Goal: Information Seeking & Learning: Learn about a topic

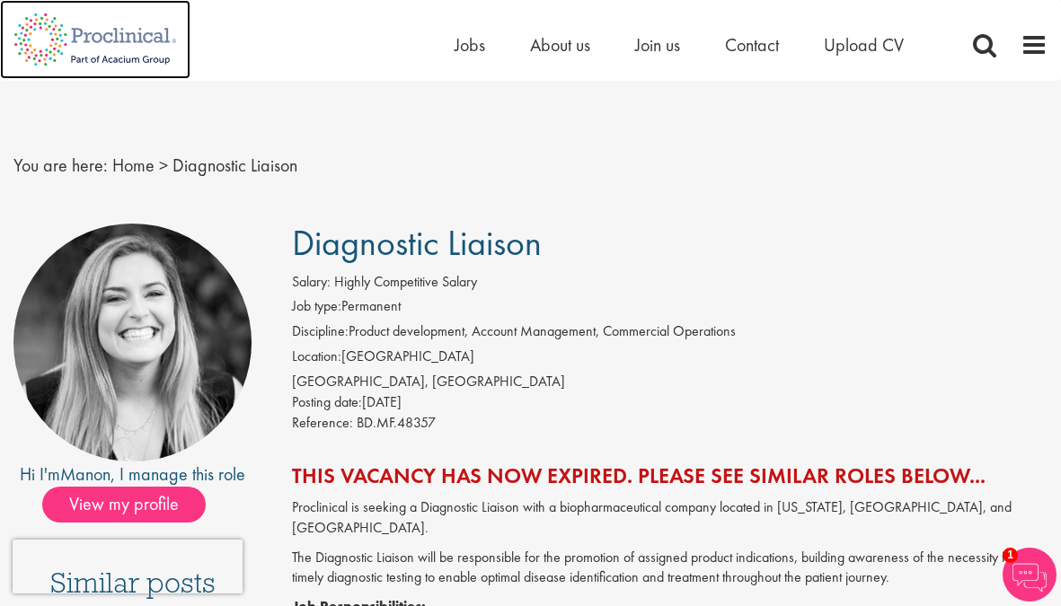
click at [115, 29] on img at bounding box center [95, 39] width 190 height 79
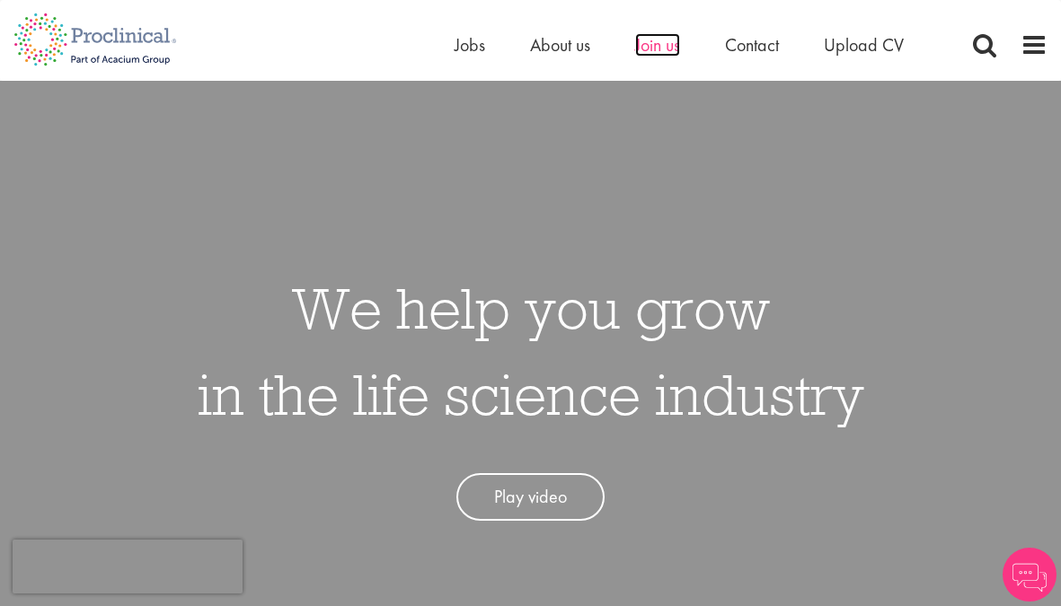
click at [666, 48] on span "Join us" at bounding box center [657, 44] width 45 height 23
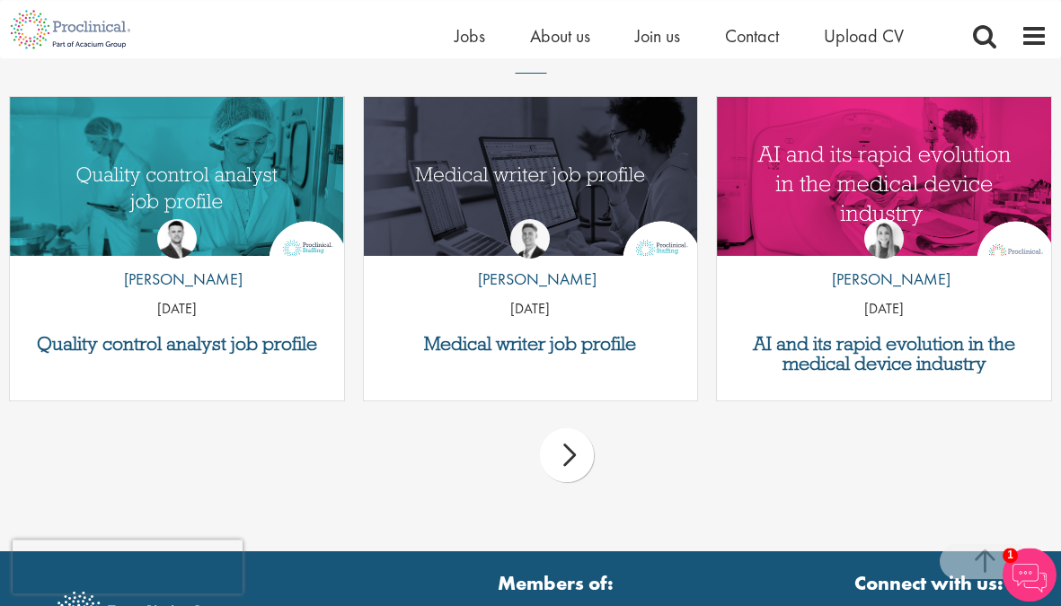
scroll to position [2352, 0]
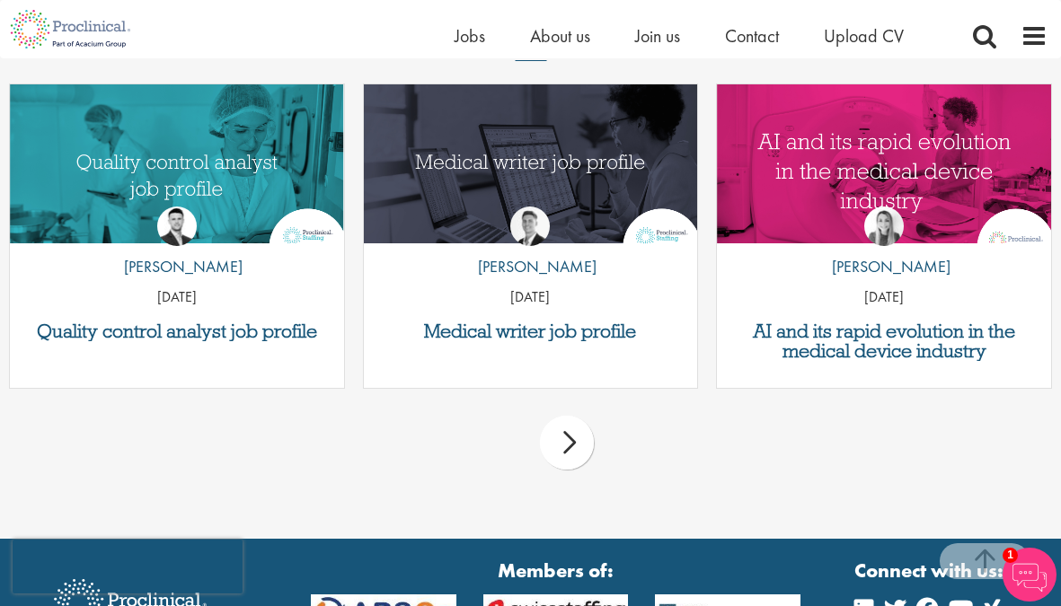
click at [578, 427] on div "next" at bounding box center [567, 443] width 54 height 54
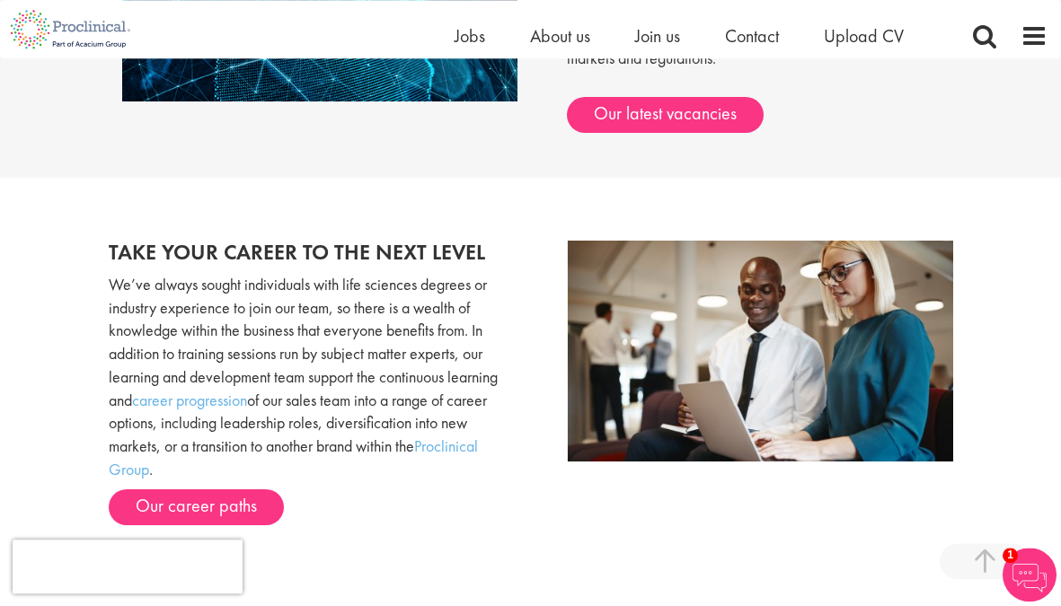
scroll to position [1711, 0]
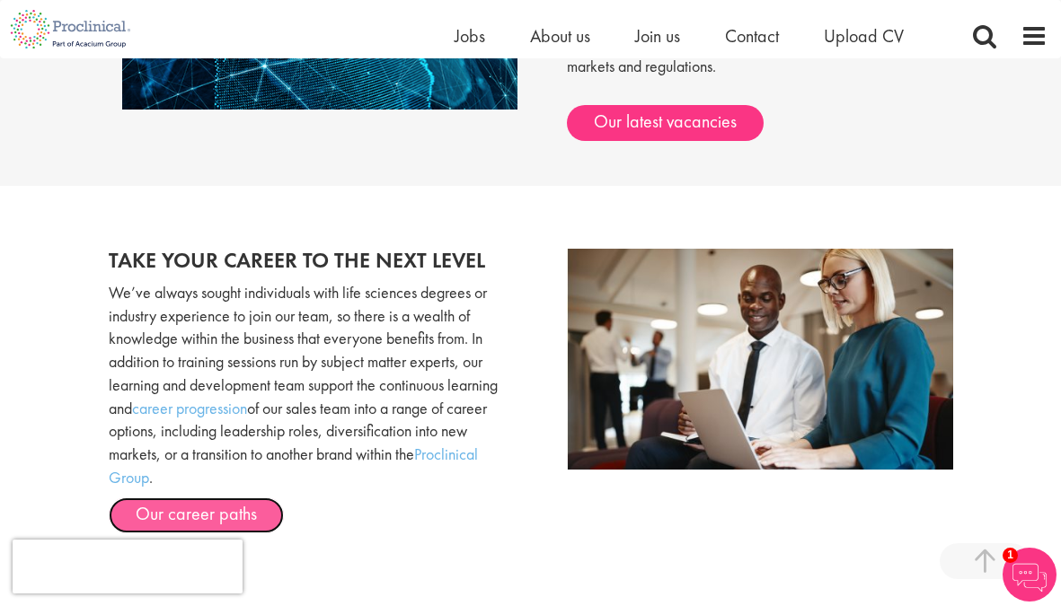
click at [259, 498] on link "Our career paths" at bounding box center [196, 516] width 175 height 36
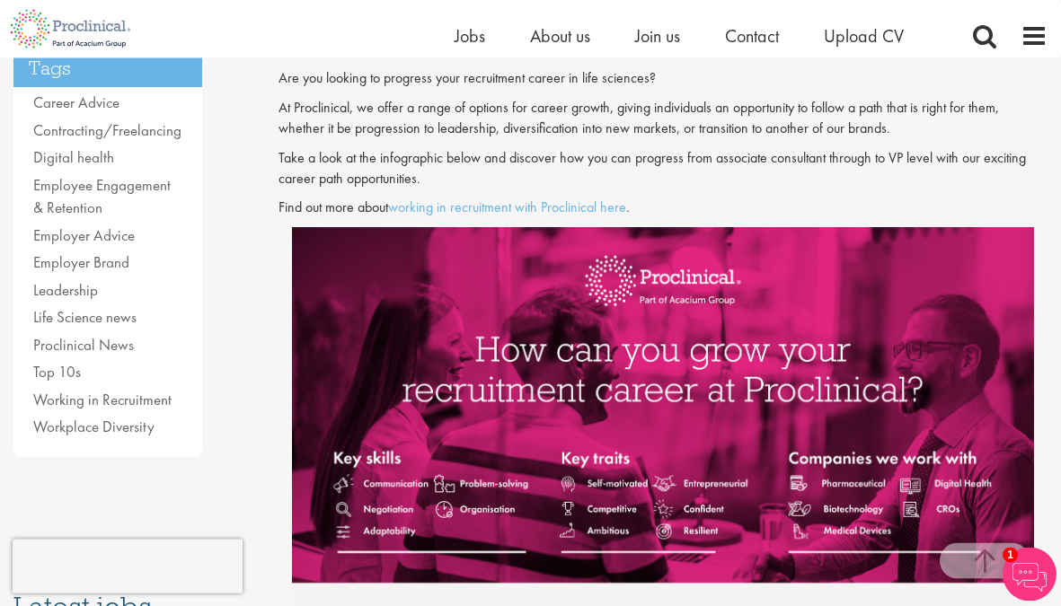
scroll to position [458, 0]
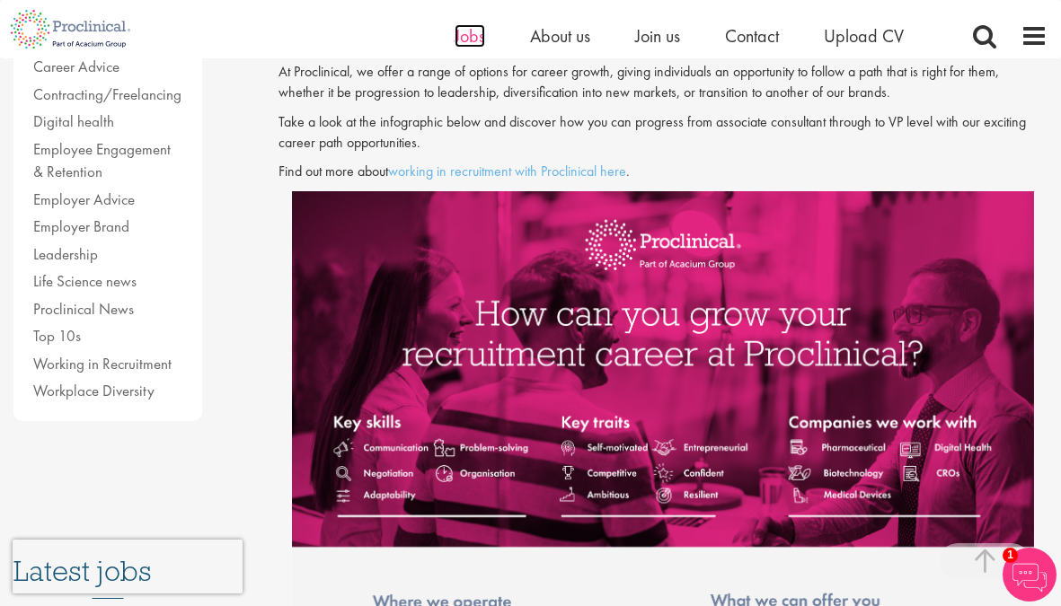
click at [476, 31] on span "Jobs" at bounding box center [469, 35] width 31 height 23
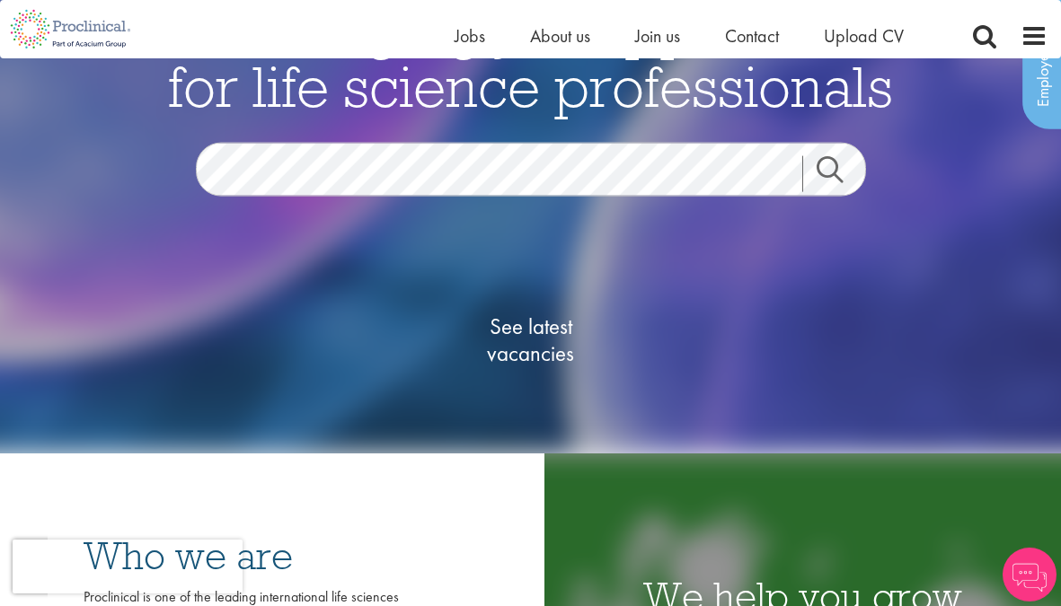
scroll to position [366, 0]
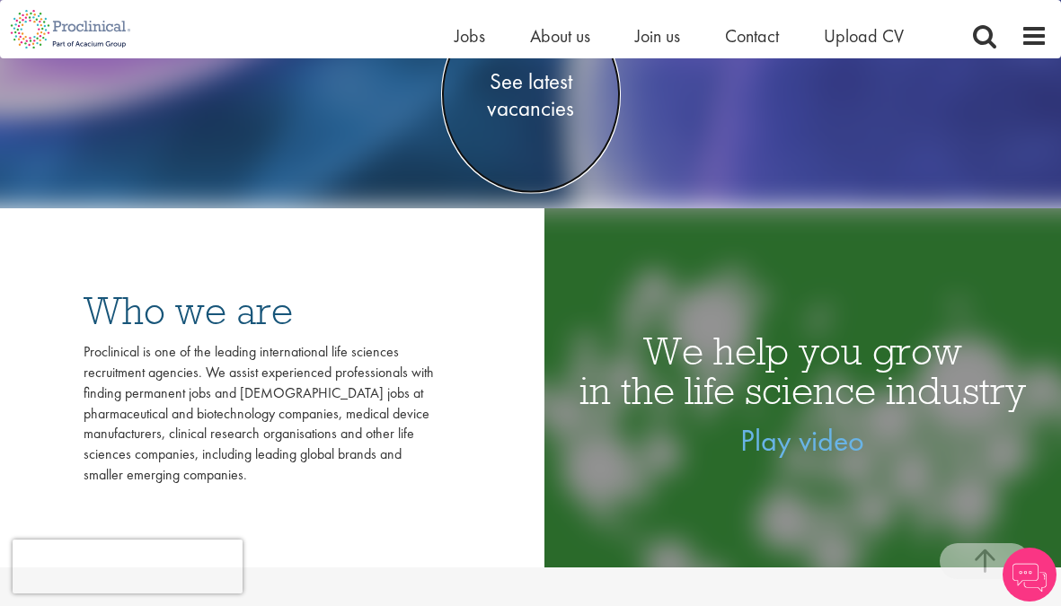
click at [521, 107] on span "See latest vacancies" at bounding box center [531, 95] width 180 height 54
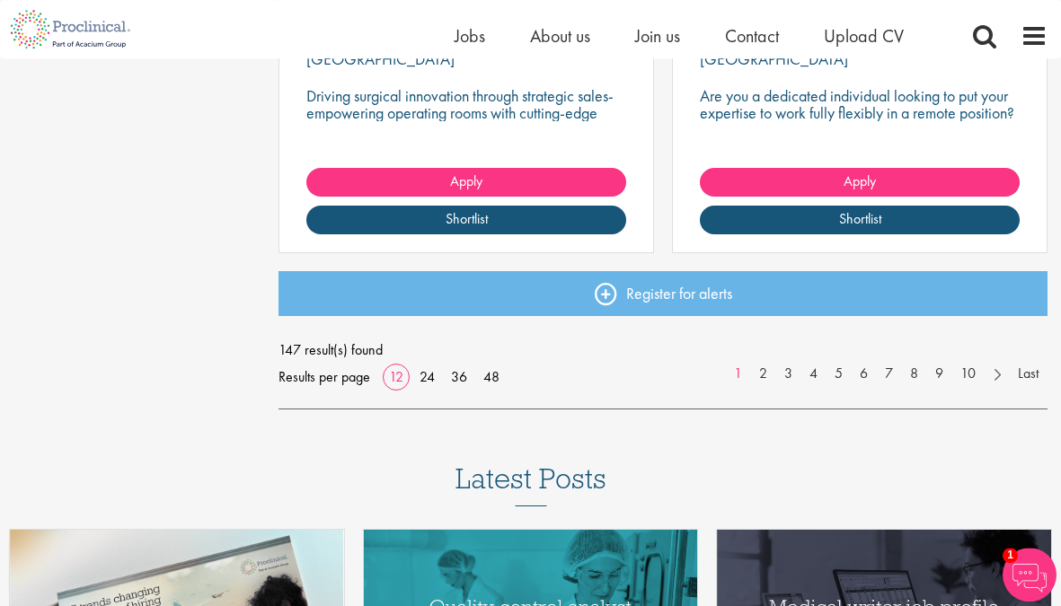
scroll to position [2565, 0]
